Goal: Information Seeking & Learning: Learn about a topic

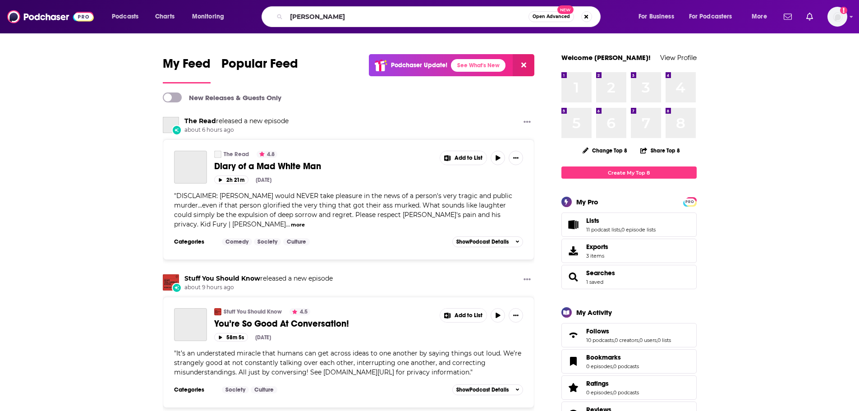
type input "[PERSON_NAME]"
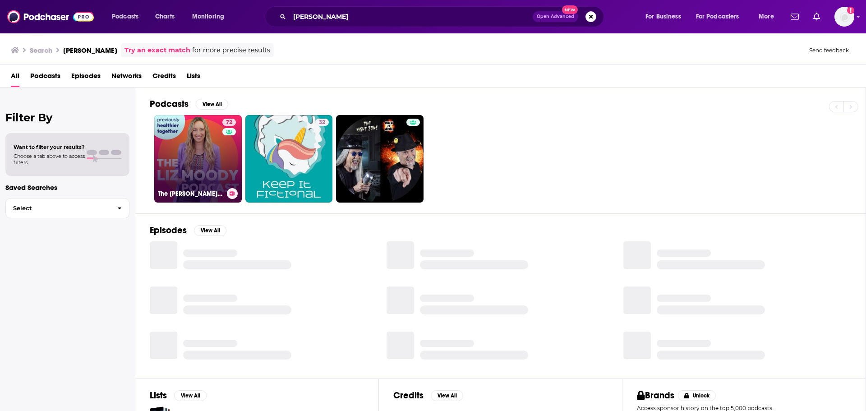
click at [181, 183] on link "72 The [PERSON_NAME] Podcast" at bounding box center [197, 158] width 87 height 87
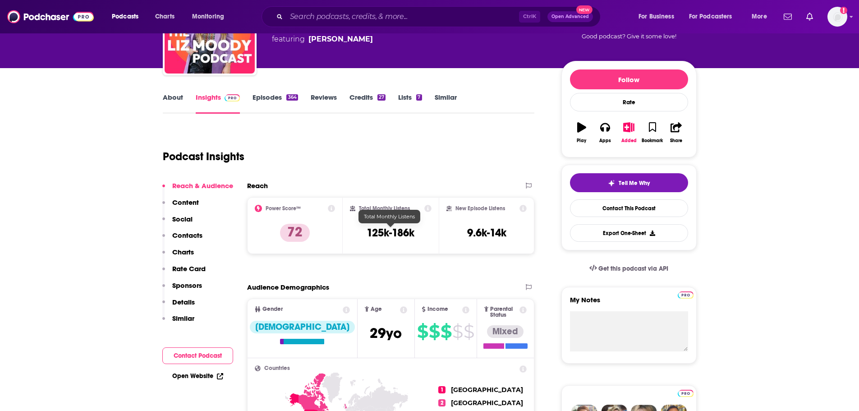
scroll to position [90, 0]
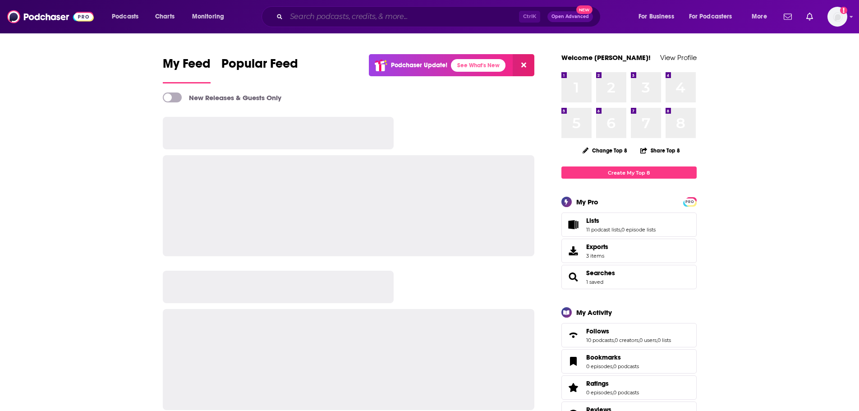
click at [332, 14] on input "Search podcasts, credits, & more..." at bounding box center [402, 16] width 233 height 14
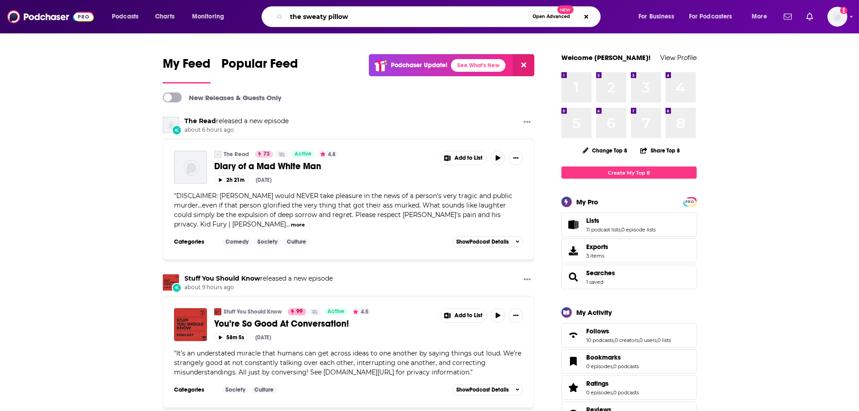
type input "the sweaty pillow"
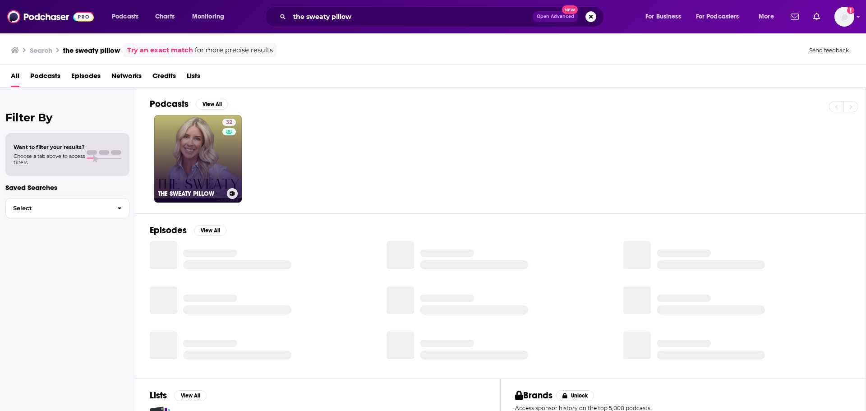
click at [202, 155] on link "32 THE SWEATY PILLOW" at bounding box center [197, 158] width 87 height 87
